Goal: Check status: Check status

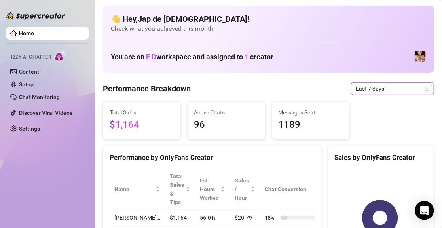
click at [367, 89] on span "Last 7 days" at bounding box center [393, 89] width 74 height 12
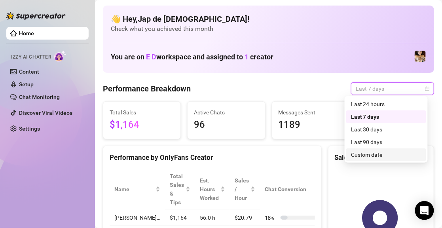
click at [373, 149] on div "Custom date" at bounding box center [386, 154] width 80 height 13
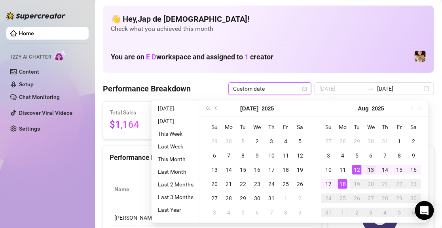
type input "[DATE]"
click at [368, 171] on div "13" at bounding box center [370, 169] width 9 height 9
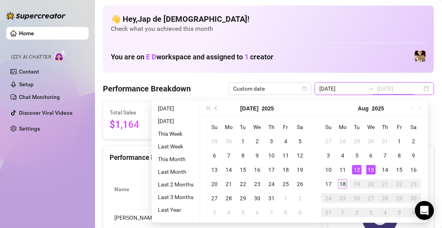
type input "[DATE]"
click at [342, 186] on div "18" at bounding box center [342, 183] width 9 height 9
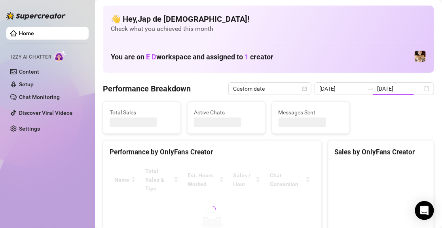
type input "[DATE]"
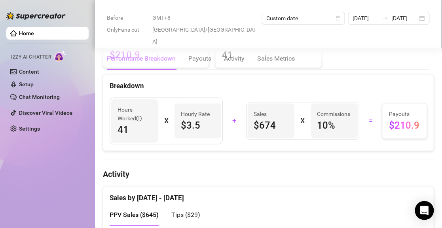
scroll to position [396, 0]
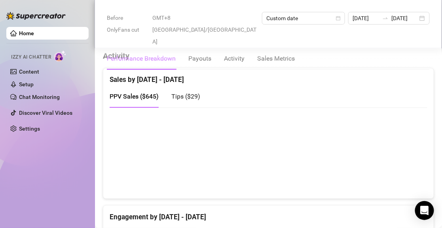
click at [199, 95] on span "Tips ( $29 )" at bounding box center [185, 97] width 29 height 8
click at [126, 93] on span "PPV Sales ( $645 )" at bounding box center [134, 97] width 49 height 8
click at [189, 93] on span "Tips ( $29 )" at bounding box center [185, 97] width 29 height 8
click at [137, 93] on span "PPV Sales ( $645 )" at bounding box center [134, 97] width 49 height 8
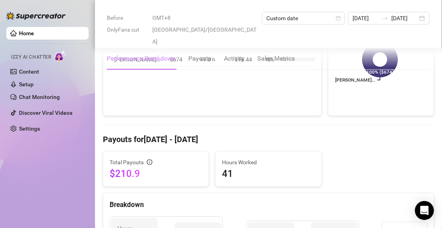
scroll to position [237, 0]
